Goal: Check status: Check status

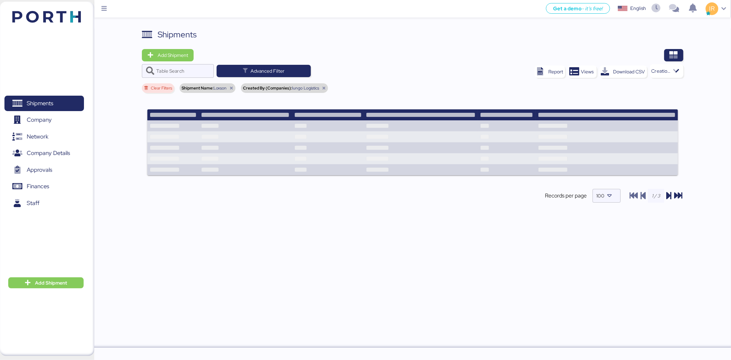
click at [466, 52] on div at bounding box center [440, 55] width 484 height 12
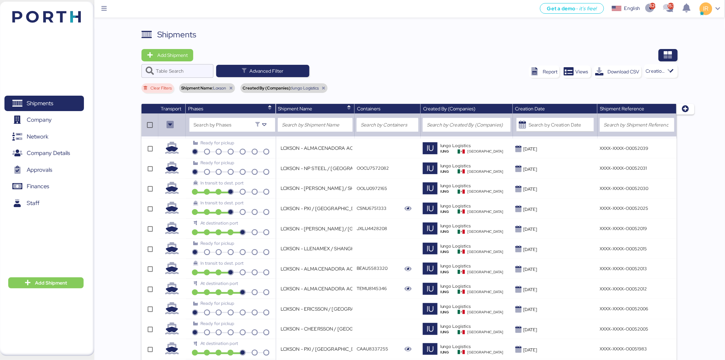
scroll to position [389, 0]
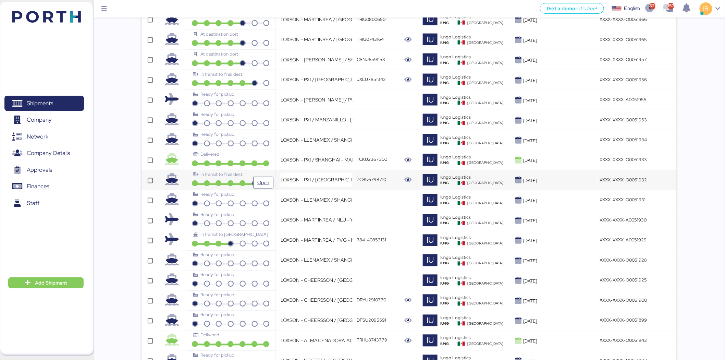
click at [246, 171] on div "In transit to final dest." at bounding box center [230, 174] width 75 height 7
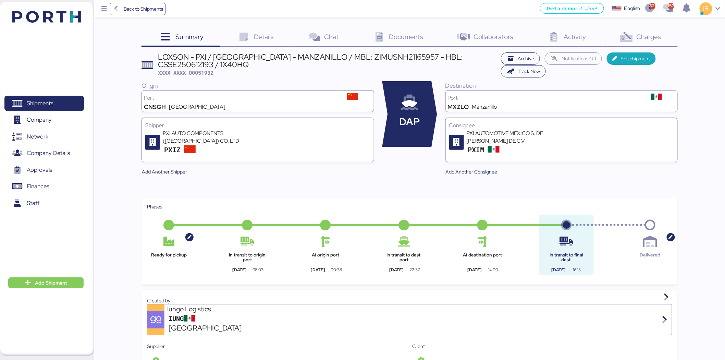
click at [631, 42] on icon at bounding box center [626, 37] width 15 height 10
